Goal: Information Seeking & Learning: Learn about a topic

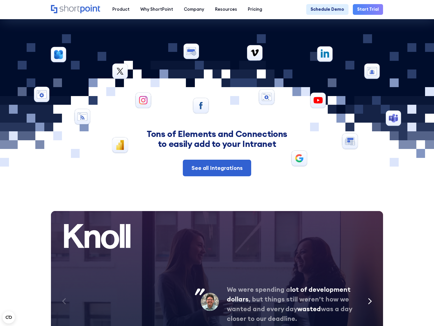
scroll to position [1995, 0]
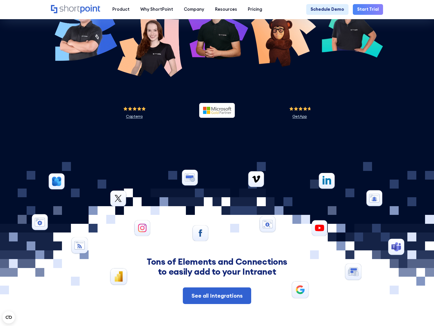
drag, startPoint x: 255, startPoint y: 189, endPoint x: 231, endPoint y: 164, distance: 34.6
click at [231, 162] on section "5-Star Customer Service It may seem shocking, but ShortPoint doesn't charge for…" at bounding box center [217, 23] width 434 height 277
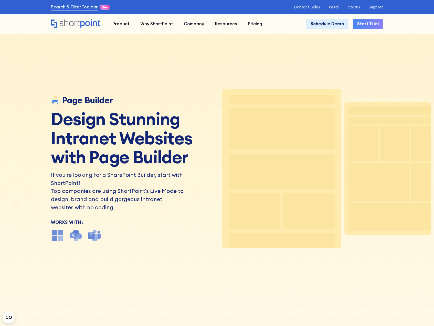
drag, startPoint x: 54, startPoint y: 100, endPoint x: 49, endPoint y: 74, distance: 25.5
click at [49, 74] on div "Page Builder Design Stunning Intranet Websites with Page Builder If you're look…" at bounding box center [217, 163] width 434 height 326
drag, startPoint x: 59, startPoint y: 95, endPoint x: 49, endPoint y: 101, distance: 11.3
click at [49, 101] on div "Page Builder Design Stunning Intranet Websites with Page Builder If you're look…" at bounding box center [217, 163] width 434 height 326
drag, startPoint x: 55, startPoint y: 100, endPoint x: 67, endPoint y: 97, distance: 12.7
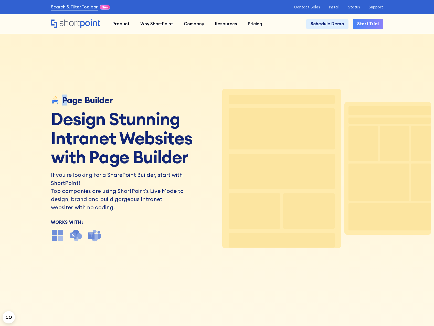
click at [67, 97] on div "Page Builder" at bounding box center [132, 100] width 163 height 10
drag, startPoint x: 67, startPoint y: 97, endPoint x: 46, endPoint y: 98, distance: 20.7
click at [46, 98] on div "Page Builder Design Stunning Intranet Websites with Page Builder If you're look…" at bounding box center [217, 163] width 434 height 326
drag, startPoint x: 53, startPoint y: 100, endPoint x: 47, endPoint y: 108, distance: 10.6
click at [39, 106] on div "Page Builder Design Stunning Intranet Websites with Page Builder If you're look…" at bounding box center [217, 163] width 434 height 326
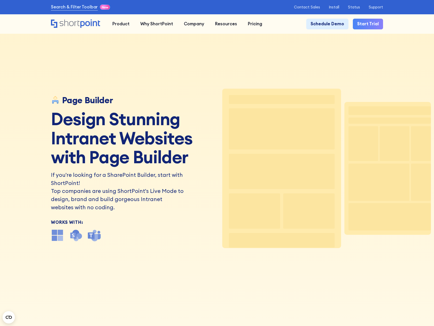
drag, startPoint x: 52, startPoint y: 100, endPoint x: 42, endPoint y: 109, distance: 13.2
click at [37, 93] on div "Page Builder Design Stunning Intranet Websites with Page Builder If you're look…" at bounding box center [217, 163] width 434 height 326
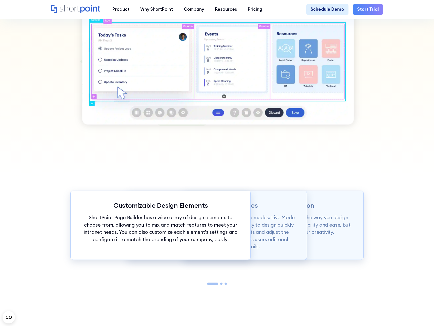
scroll to position [486, 0]
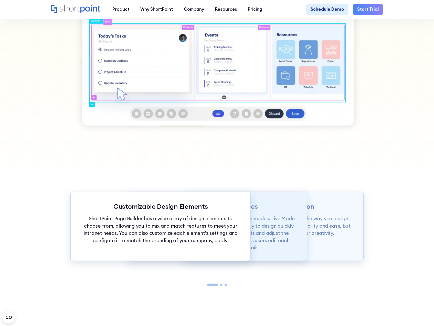
click at [278, 224] on p "Page builder allows users to design in two flexible modes: Live Mode & Grid Mod…" at bounding box center [217, 233] width 158 height 37
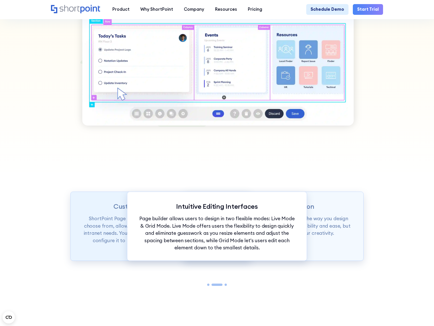
click at [114, 211] on p "Customizable Design Elements" at bounding box center [161, 207] width 158 height 8
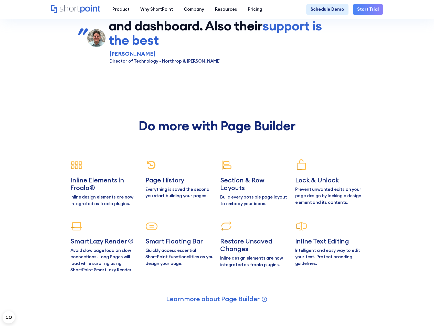
scroll to position [2354, 0]
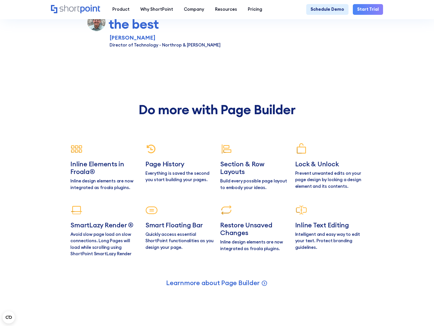
drag, startPoint x: 153, startPoint y: 154, endPoint x: 151, endPoint y: 140, distance: 13.7
click at [151, 140] on div "Do more with Page Builder Inline Elements in Froala® Inline design elements are…" at bounding box center [216, 180] width 293 height 155
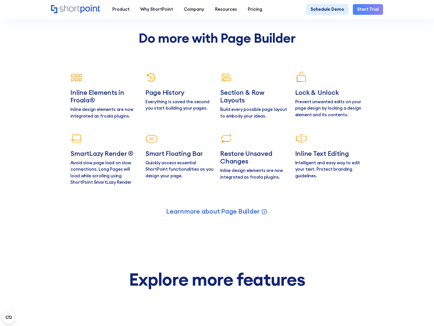
scroll to position [2430, 0]
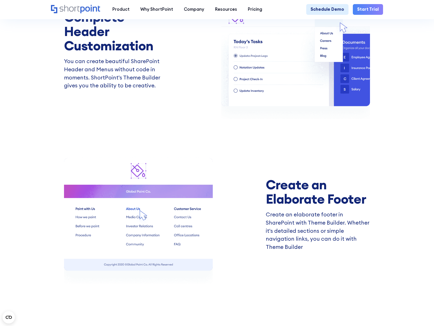
scroll to position [947, 0]
